Goal: Find specific page/section: Find specific page/section

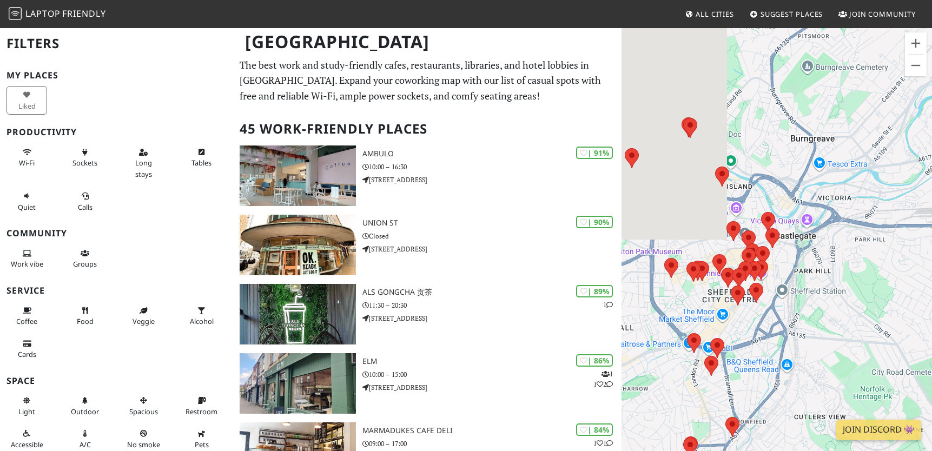
drag, startPoint x: 706, startPoint y: 278, endPoint x: 859, endPoint y: 275, distance: 153.1
click at [645, 275] on div "To navigate, press the arrow keys." at bounding box center [777, 252] width 311 height 451
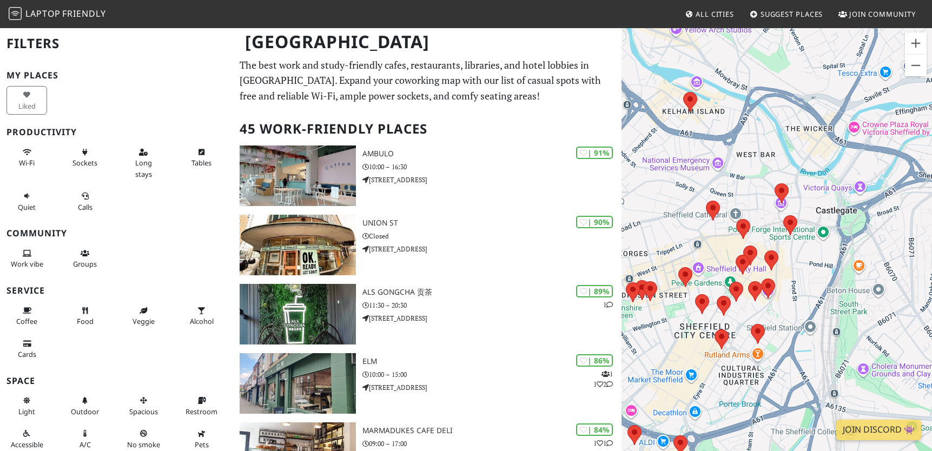
drag, startPoint x: 691, startPoint y: 255, endPoint x: 747, endPoint y: 247, distance: 55.8
click at [645, 247] on div "To navigate, press the arrow keys." at bounding box center [777, 252] width 311 height 451
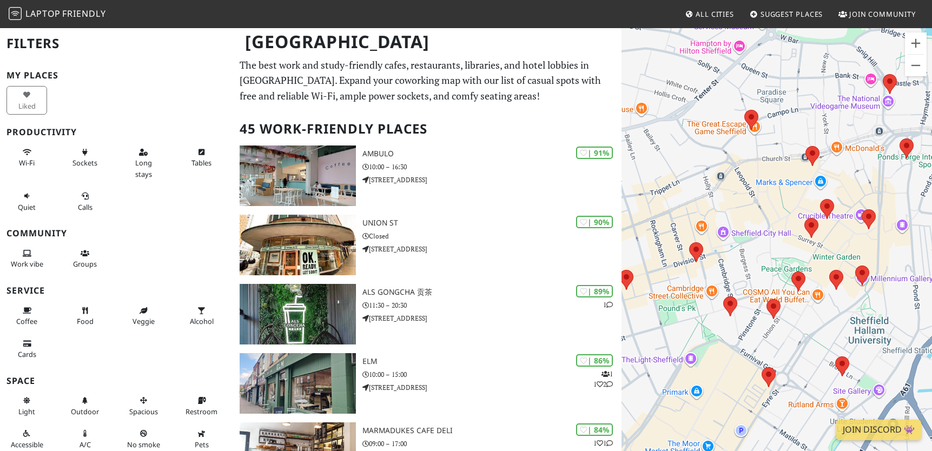
drag, startPoint x: 768, startPoint y: 251, endPoint x: 771, endPoint y: 209, distance: 41.7
click at [645, 209] on div "To navigate, press the arrow keys." at bounding box center [777, 252] width 311 height 451
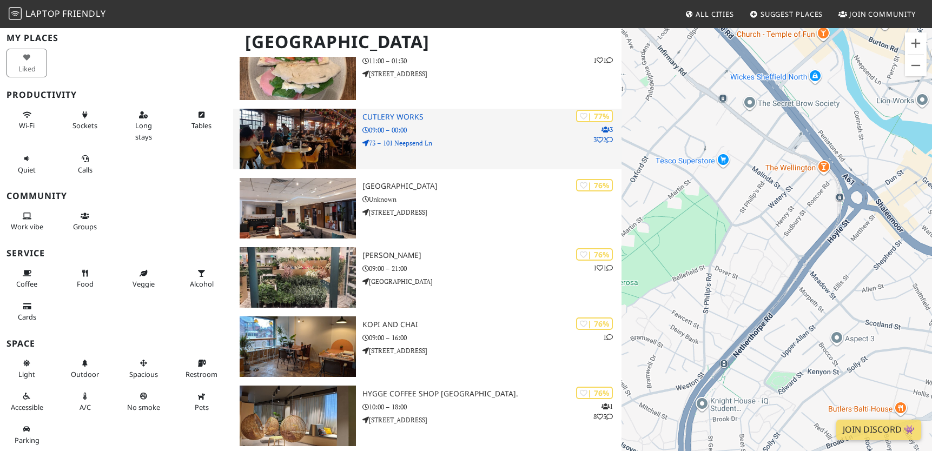
scroll to position [880, 0]
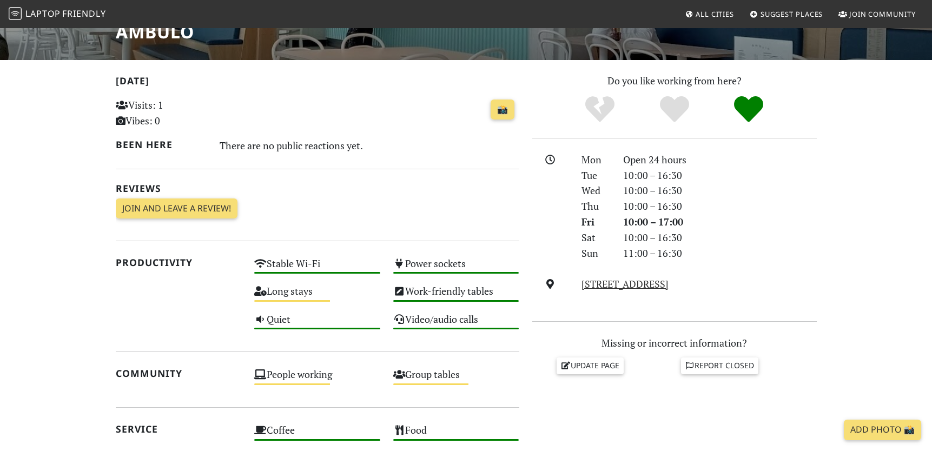
scroll to position [377, 0]
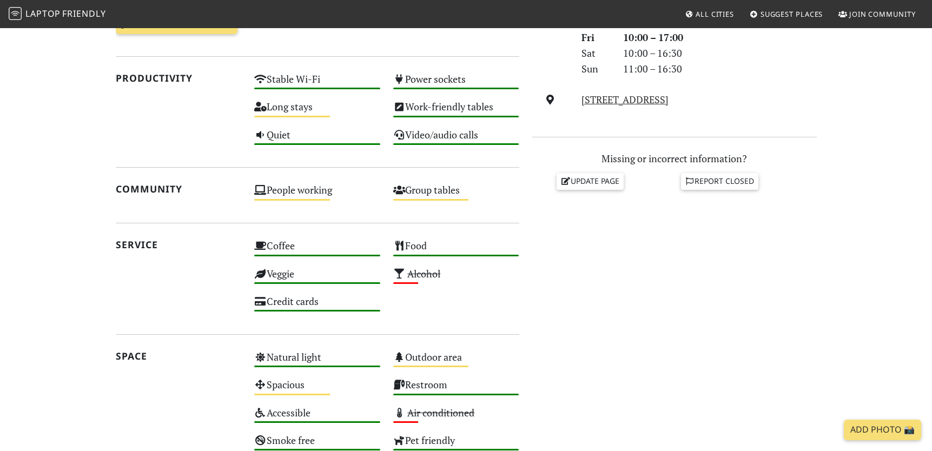
click at [699, 325] on div "Do you like working from here? Mon Open 24 hours Tue 10:00 – 16:30 Wed 10:00 – …" at bounding box center [675, 188] width 298 height 599
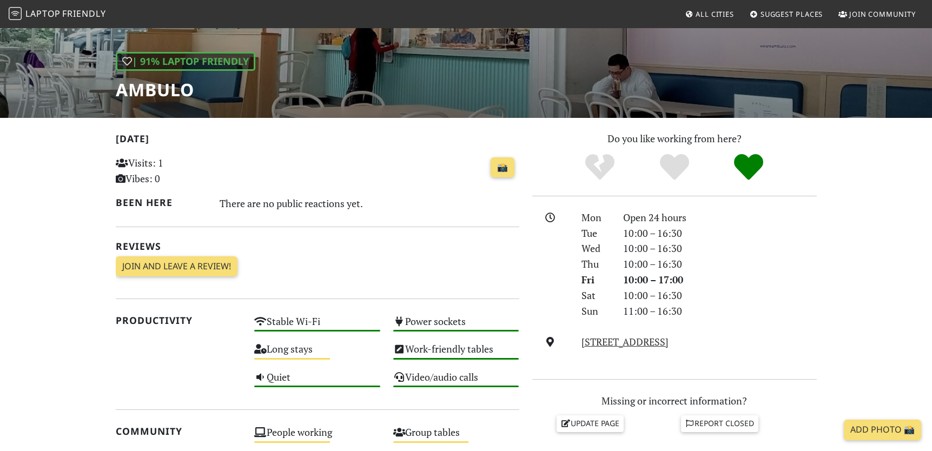
scroll to position [0, 0]
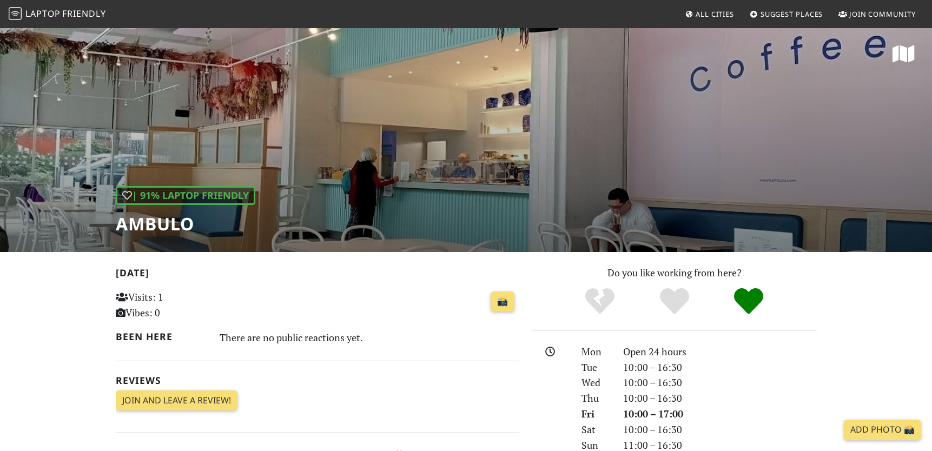
click at [147, 231] on h1 "Ambulo" at bounding box center [186, 224] width 140 height 21
copy h1 "Ambulo"
